Goal: Find specific page/section: Find specific page/section

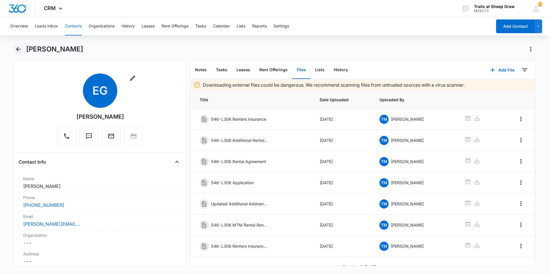
click at [14, 47] on button "Back" at bounding box center [18, 49] width 9 height 9
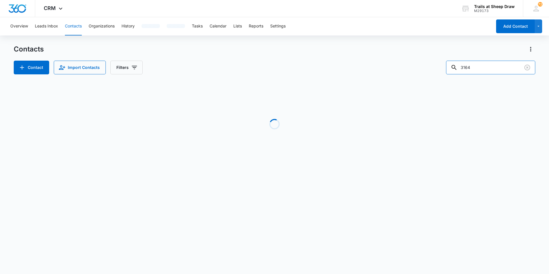
drag, startPoint x: 479, startPoint y: 73, endPoint x: 441, endPoint y: 70, distance: 38.1
click at [445, 70] on div "Contact Import Contacts Filters 3164" at bounding box center [274, 68] width 521 height 14
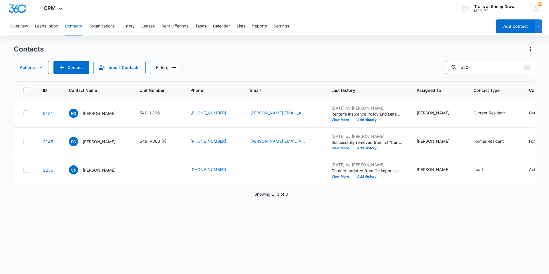
type input "p207"
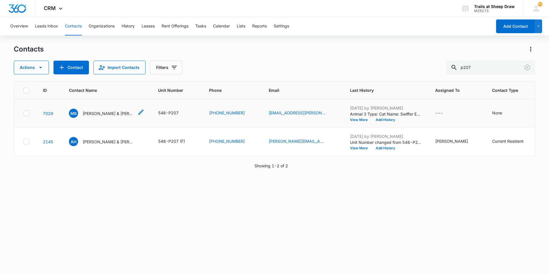
click at [92, 109] on div "MB McKenzie Bartels & Natalie Neece" at bounding box center [101, 113] width 65 height 9
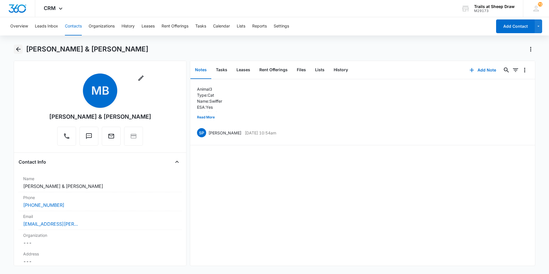
click at [19, 50] on icon "Back" at bounding box center [18, 49] width 7 height 7
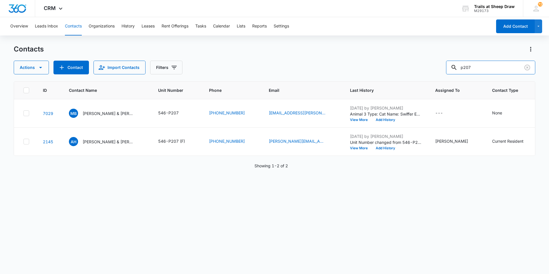
drag, startPoint x: 485, startPoint y: 66, endPoint x: 421, endPoint y: 68, distance: 64.1
click at [422, 68] on div "Actions Contact Import Contacts Filters p207" at bounding box center [274, 68] width 521 height 14
type input "f207"
click at [95, 113] on p "Marco Palma, Mariana DelaCruz" at bounding box center [108, 113] width 51 height 6
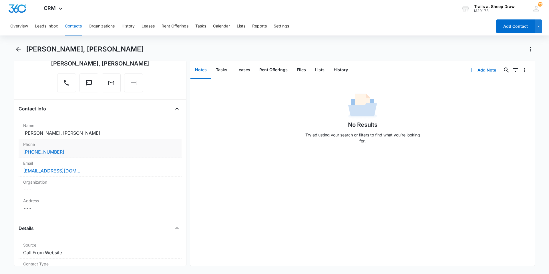
scroll to position [57, 0]
